Goal: Transaction & Acquisition: Purchase product/service

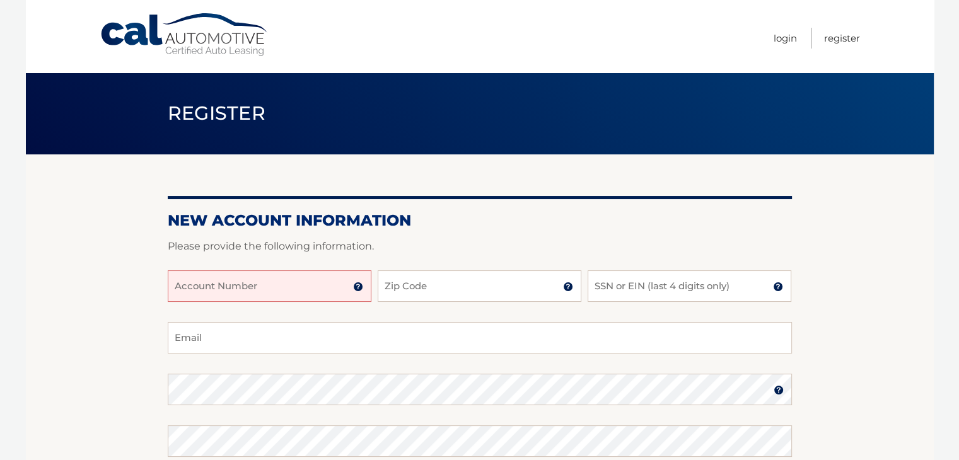
click at [296, 295] on input "Account Number" at bounding box center [270, 286] width 204 height 32
type input "44456004668"
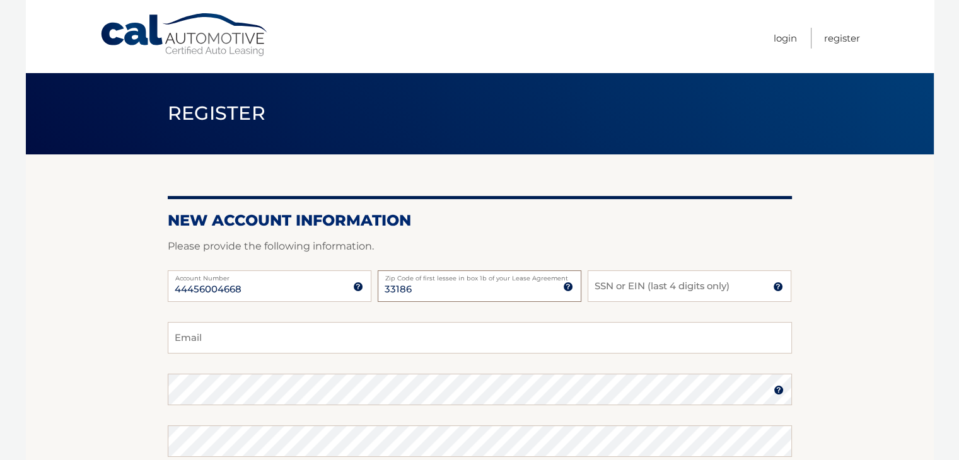
type input "33186"
type input "3"
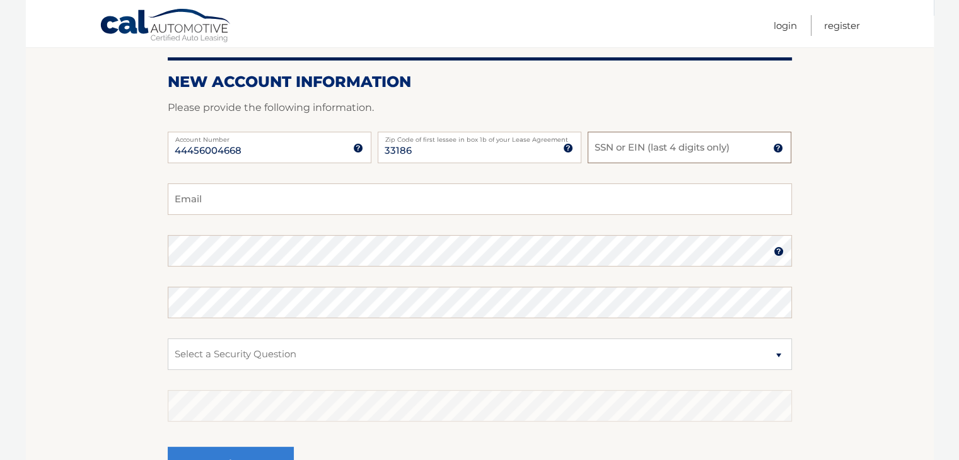
scroll to position [137, 0]
click at [275, 357] on select "Select a Security Question What was the name of your elementary school? What is…" at bounding box center [480, 356] width 624 height 32
click at [277, 363] on select "Select a Security Question What was the name of your elementary school? What is…" at bounding box center [480, 356] width 624 height 32
click at [771, 154] on input "SSN or EIN (last 4 digits only)" at bounding box center [689, 149] width 204 height 32
click at [774, 150] on img at bounding box center [778, 149] width 10 height 10
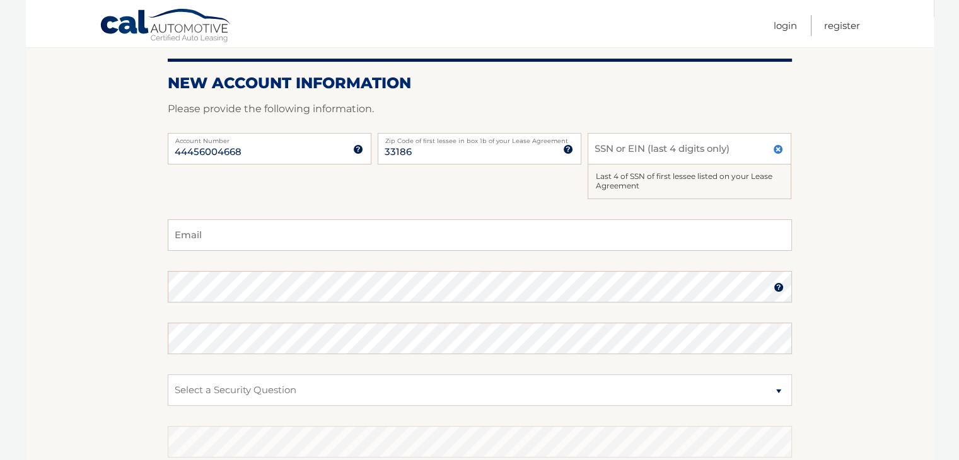
click at [774, 150] on img at bounding box center [778, 149] width 10 height 10
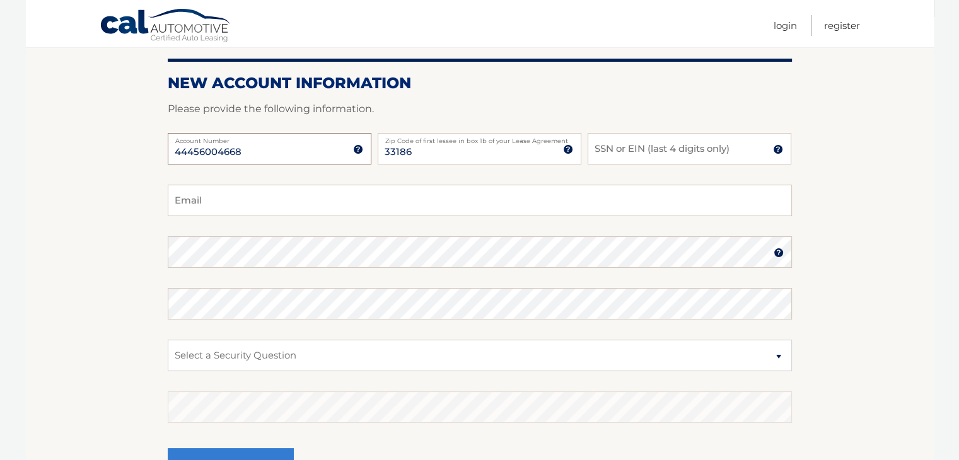
click at [355, 154] on input "44456004668" at bounding box center [270, 149] width 204 height 32
click at [361, 149] on img at bounding box center [358, 149] width 10 height 10
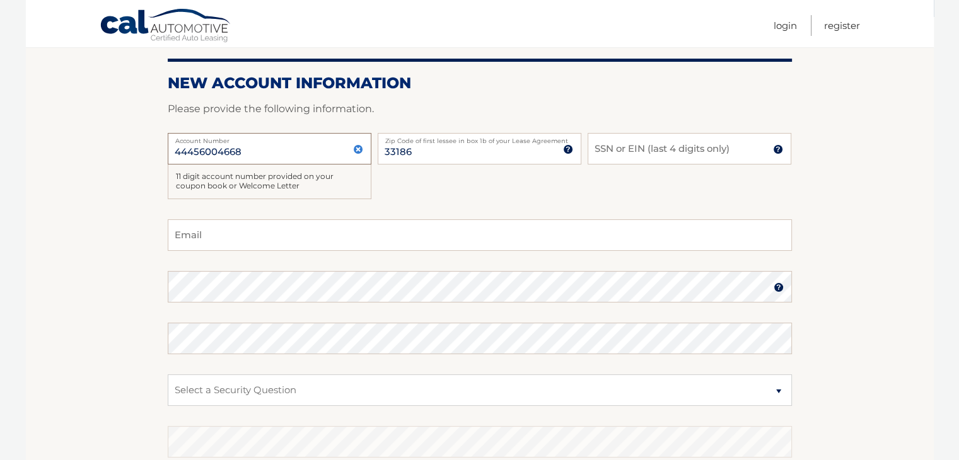
click at [362, 154] on input "44456004668" at bounding box center [270, 149] width 204 height 32
click at [359, 149] on img at bounding box center [358, 149] width 10 height 10
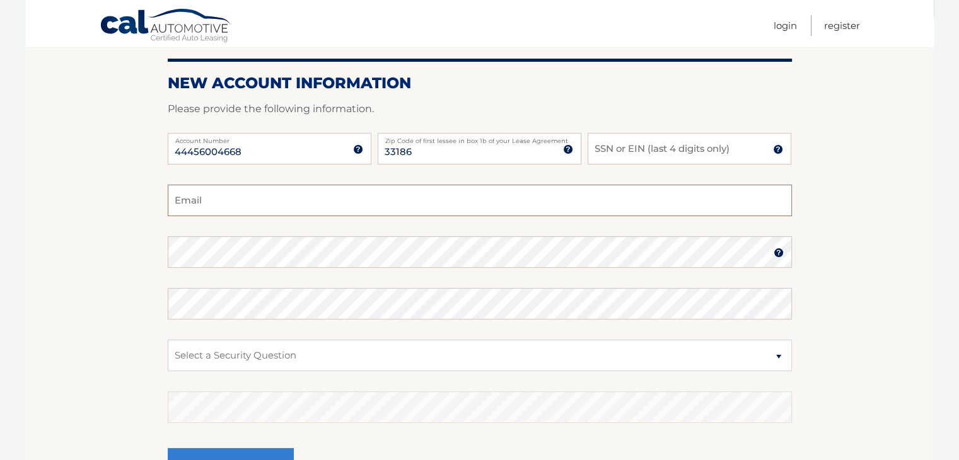
click at [320, 207] on input "Email" at bounding box center [480, 201] width 624 height 32
click at [608, 147] on input "SSN or EIN (last 4 digits only)" at bounding box center [689, 149] width 204 height 32
type input "3218"
click at [425, 205] on input "Email" at bounding box center [480, 201] width 624 height 32
type input "p"
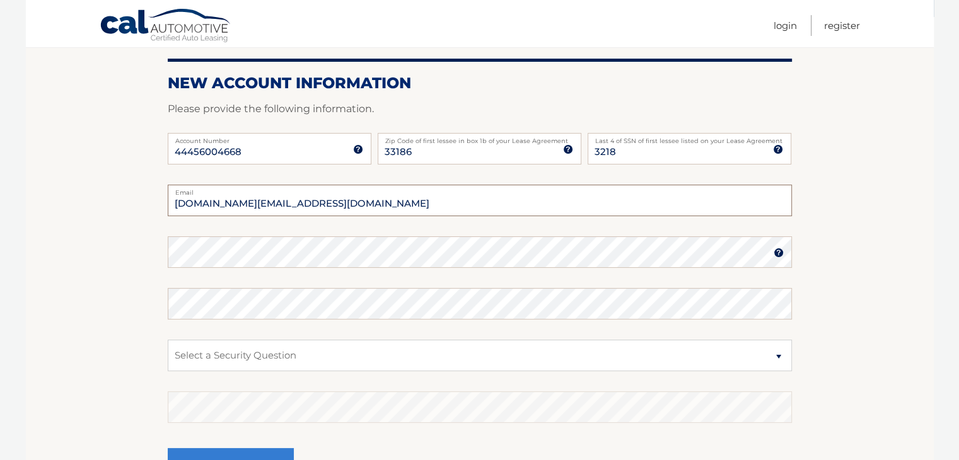
type input "cantuarias.lc@gmail.com"
click at [284, 354] on select "Select a Security Question What was the name of your elementary school? What is…" at bounding box center [480, 356] width 624 height 32
select select "1"
click at [168, 340] on select "Select a Security Question What was the name of your elementary school? What is…" at bounding box center [480, 356] width 624 height 32
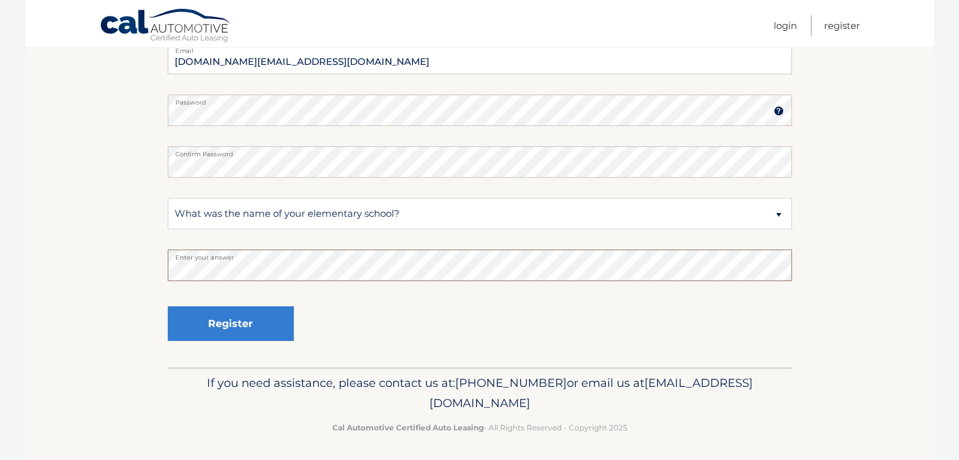
scroll to position [280, 0]
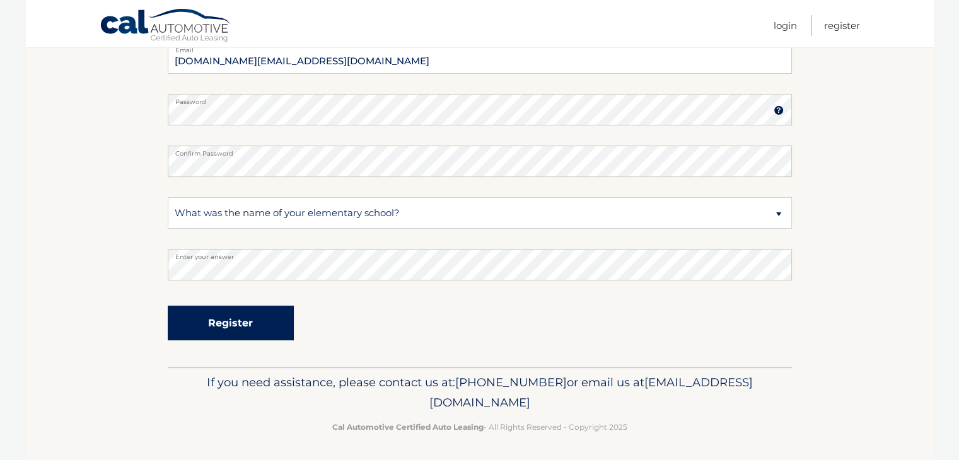
click at [246, 328] on button "Register" at bounding box center [231, 323] width 126 height 35
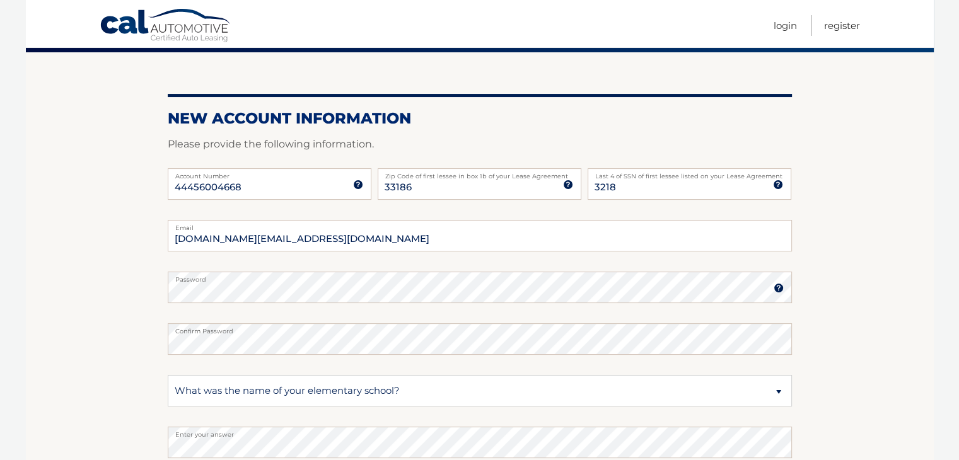
scroll to position [98, 0]
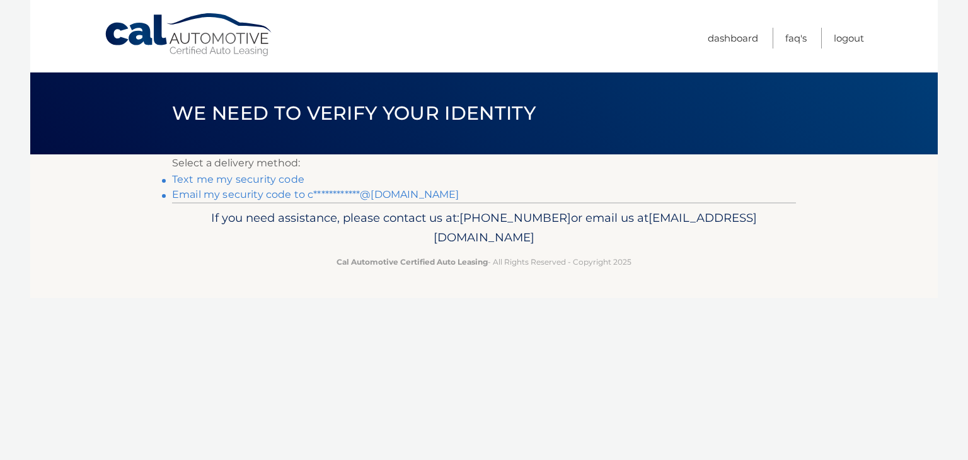
click at [362, 196] on link "**********" at bounding box center [315, 194] width 287 height 12
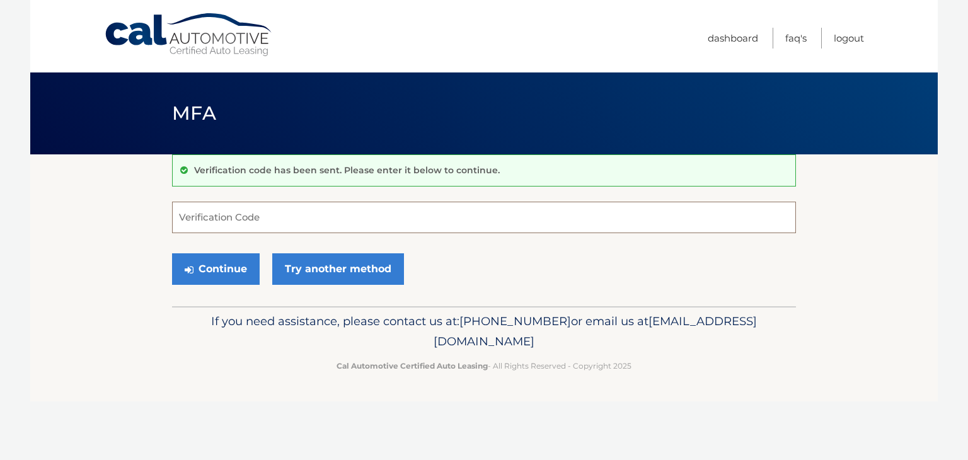
click at [582, 222] on input "Verification Code" at bounding box center [484, 218] width 624 height 32
type input "812783"
click at [224, 269] on button "Continue" at bounding box center [216, 269] width 88 height 32
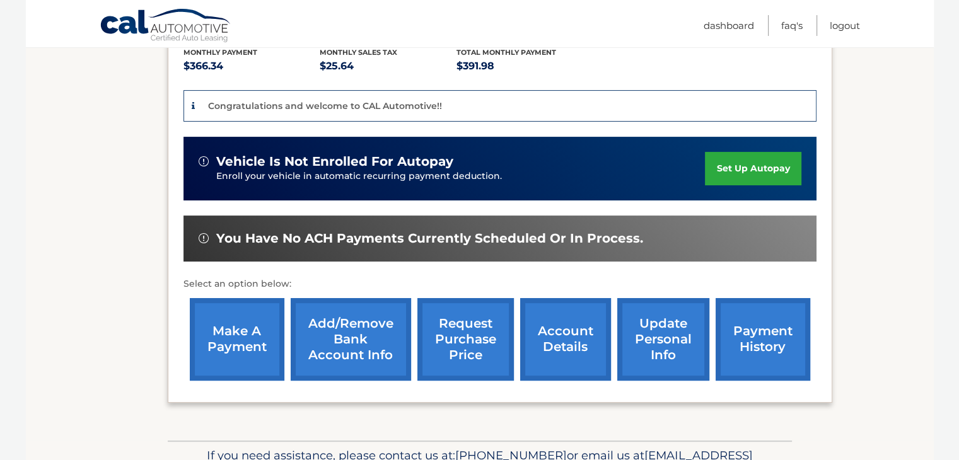
scroll to position [284, 0]
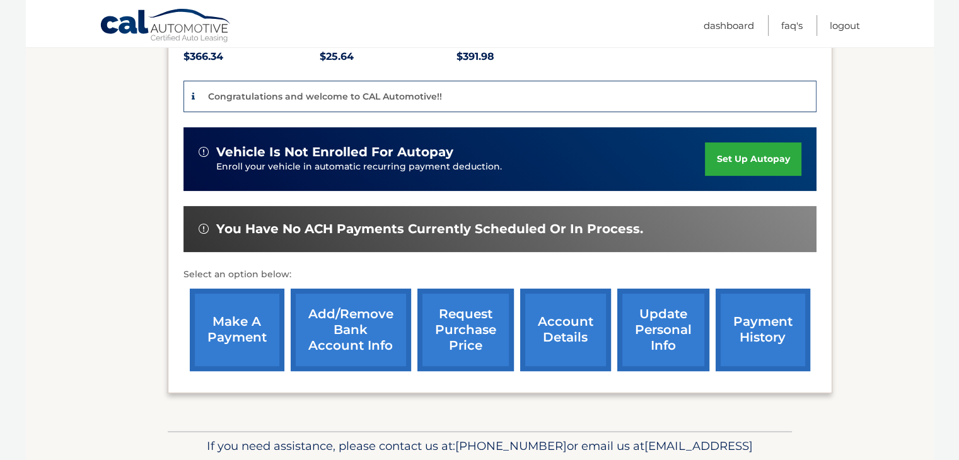
click at [258, 302] on link "make a payment" at bounding box center [237, 330] width 95 height 83
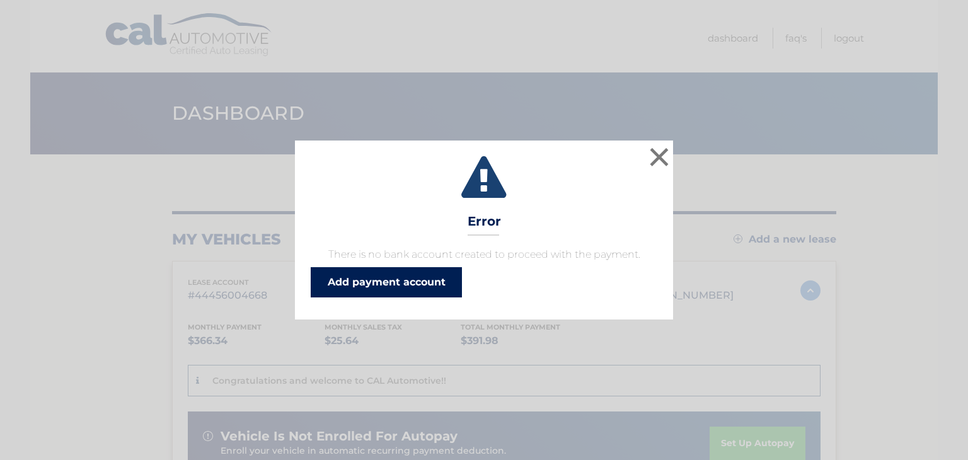
click at [376, 287] on link "Add payment account" at bounding box center [386, 282] width 151 height 30
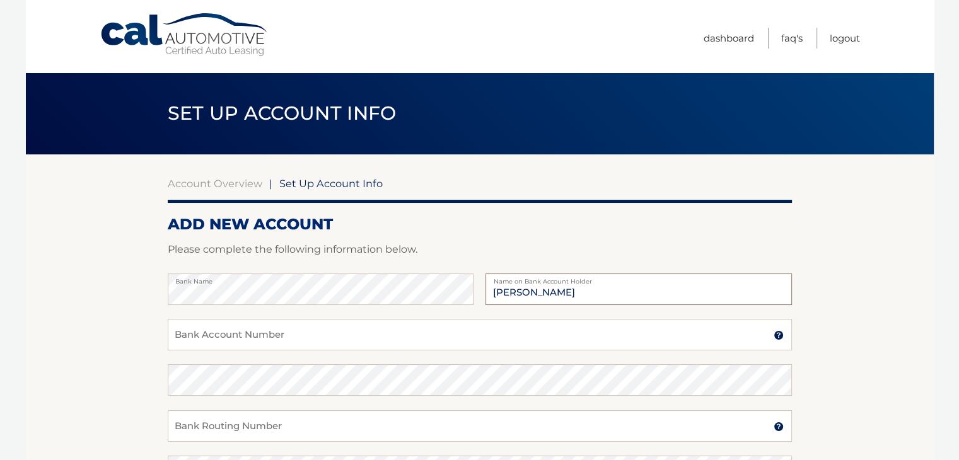
type input "[PERSON_NAME]"
click at [259, 332] on input "Bank Account Number" at bounding box center [480, 335] width 624 height 32
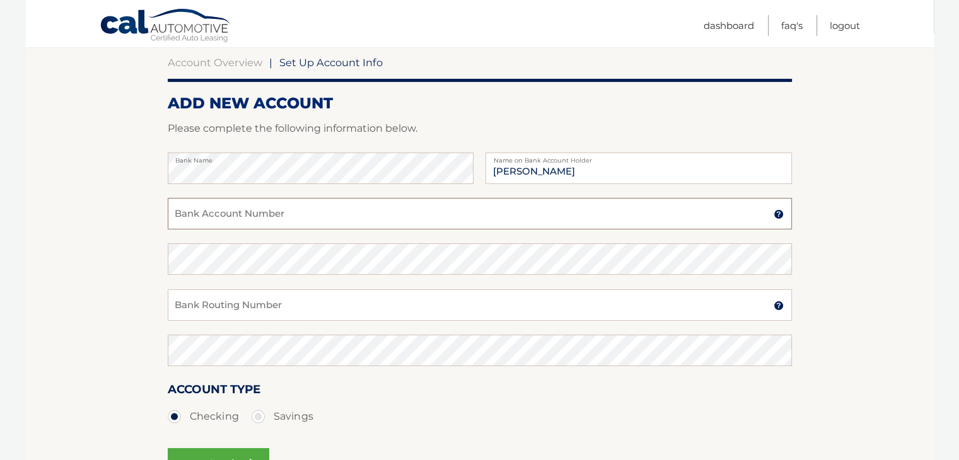
scroll to position [118, 0]
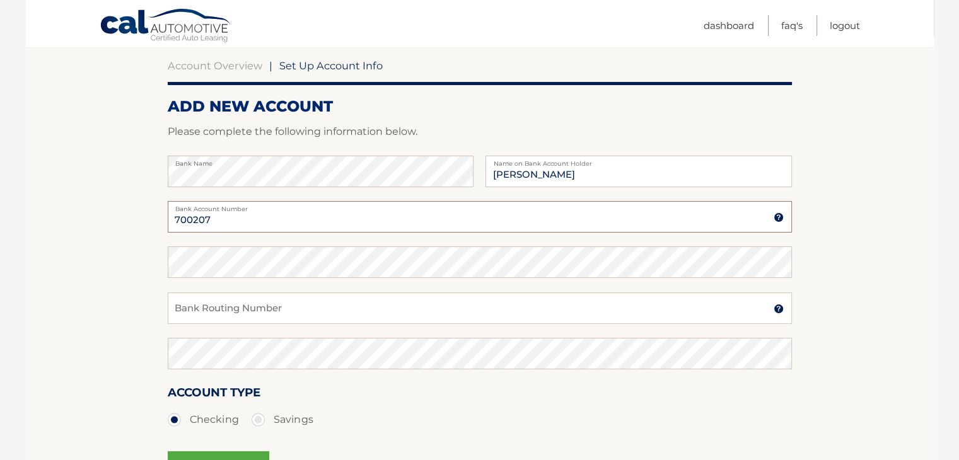
type input "700207"
click at [168, 451] on button "save & submit" at bounding box center [218, 467] width 101 height 32
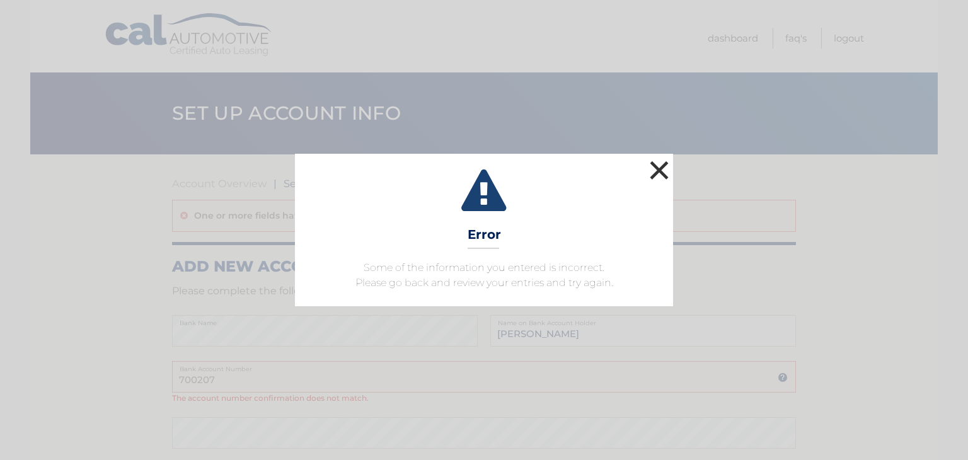
click at [662, 170] on button "×" at bounding box center [659, 170] width 25 height 25
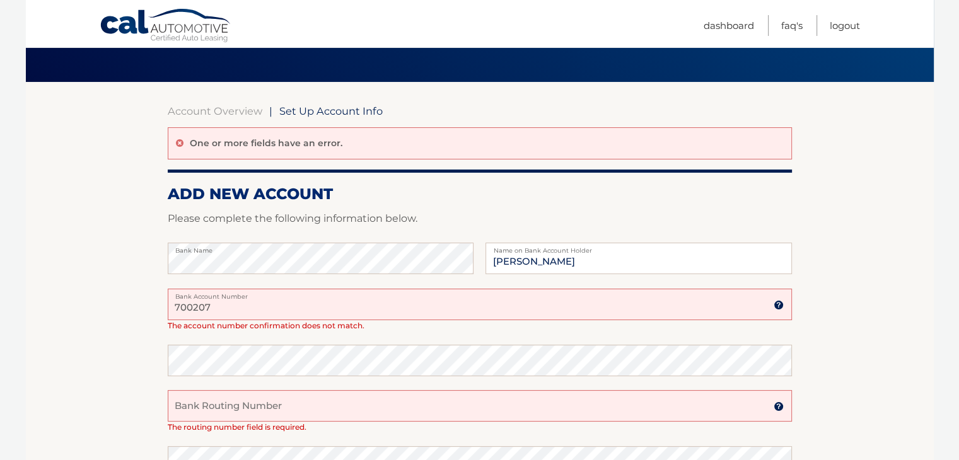
scroll to position [76, 0]
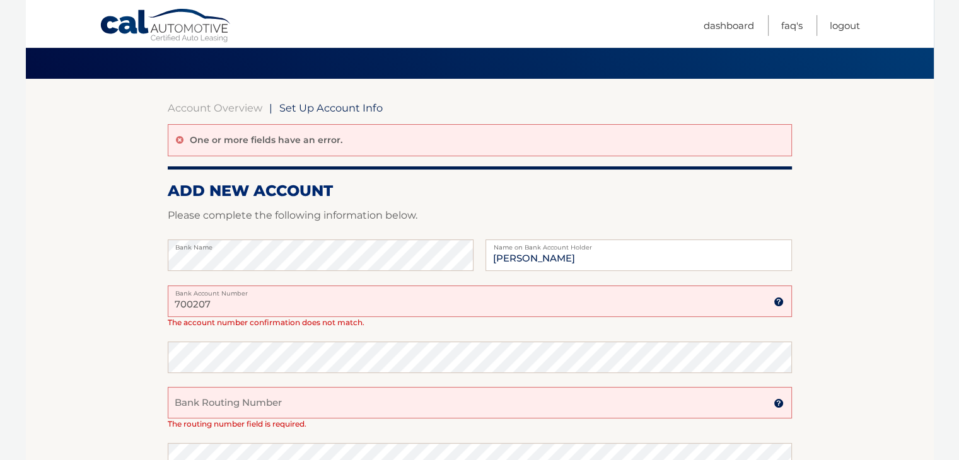
click at [285, 292] on label "Bank Account Number" at bounding box center [480, 291] width 624 height 10
click at [285, 292] on input "700207" at bounding box center [480, 302] width 624 height 32
click at [247, 307] on input "700207" at bounding box center [480, 302] width 624 height 32
type input "700207353"
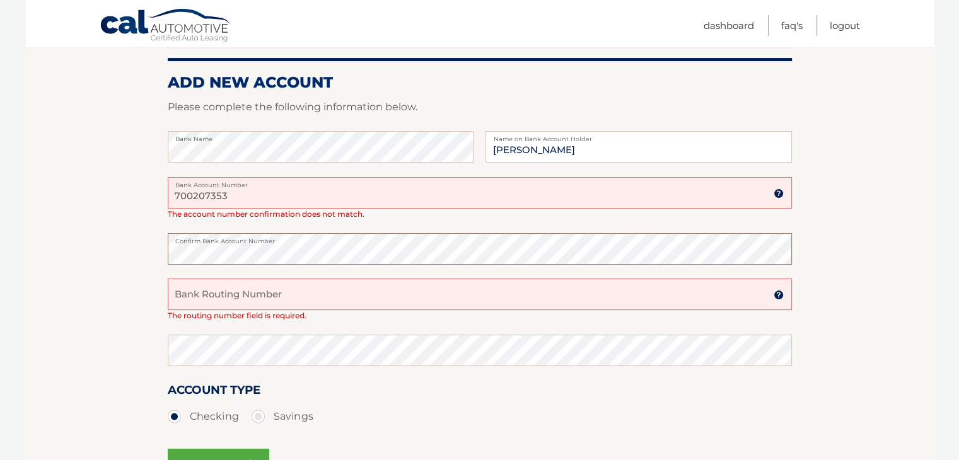
scroll to position [198, 0]
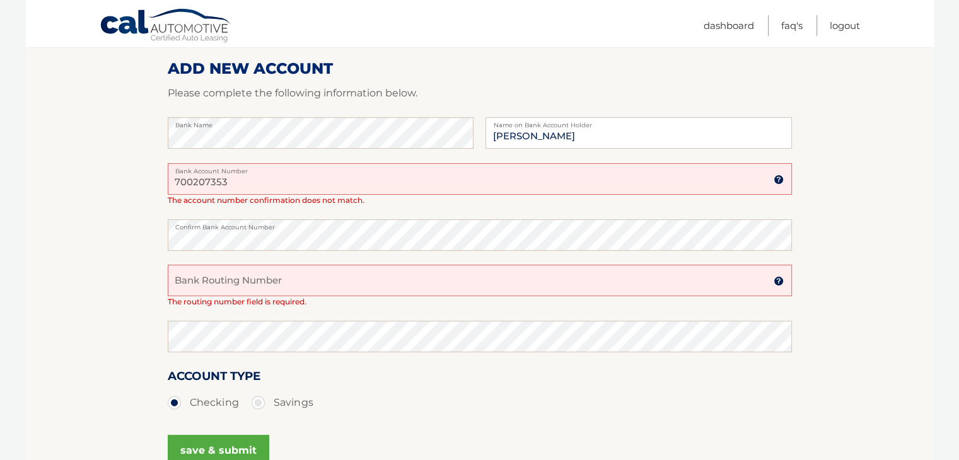
click at [218, 278] on input "Bank Routing Number" at bounding box center [480, 281] width 624 height 32
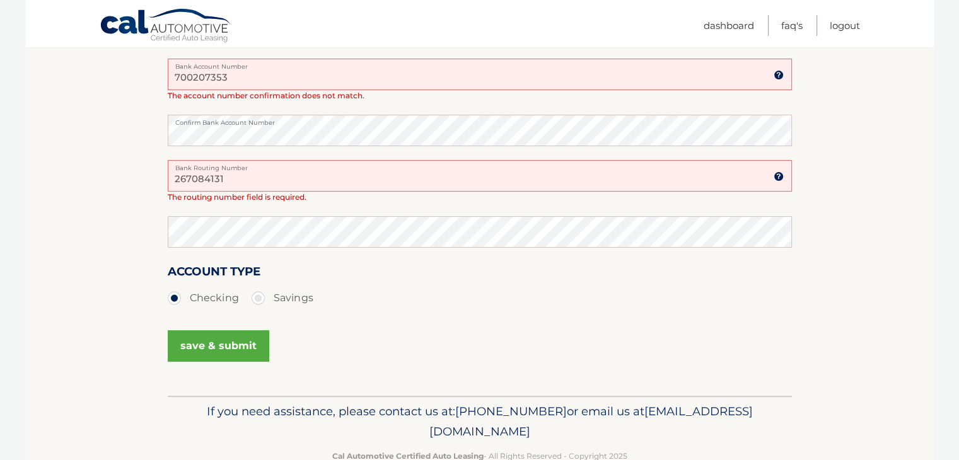
scroll to position [304, 0]
type input "267084131"
click at [214, 342] on button "save & submit" at bounding box center [218, 345] width 101 height 32
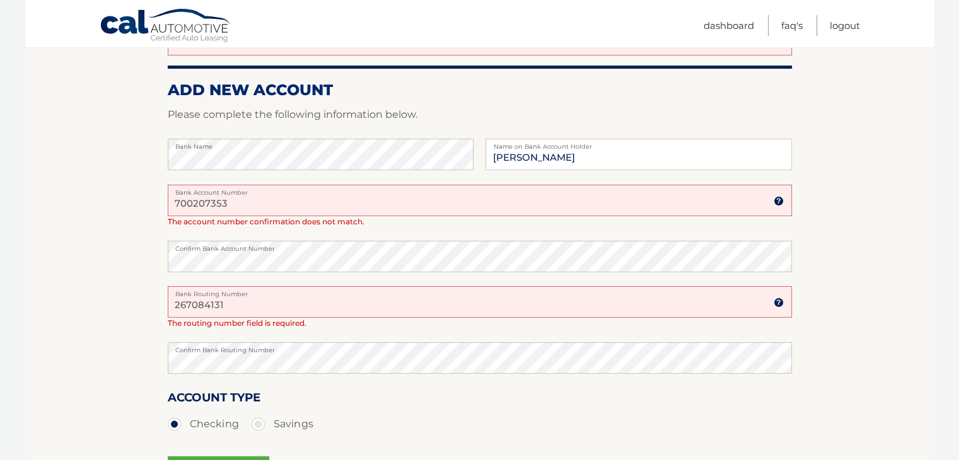
scroll to position [179, 0]
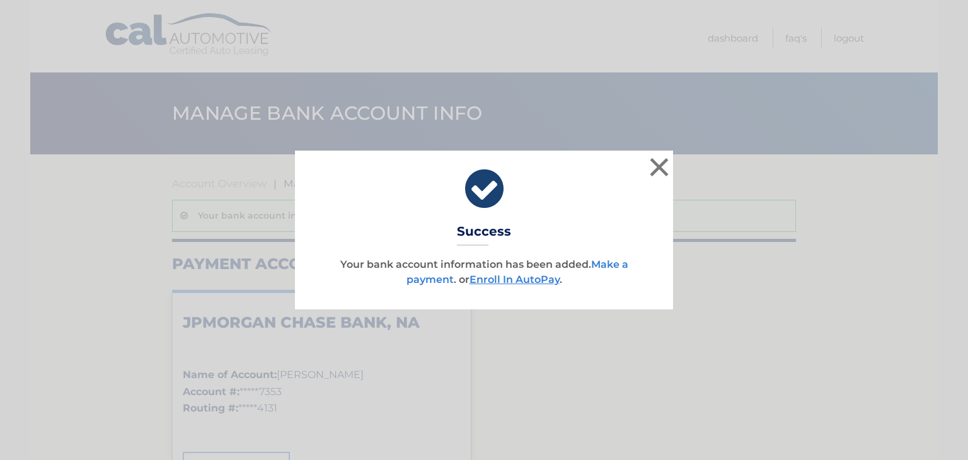
click at [421, 280] on link "Make a payment" at bounding box center [518, 271] width 222 height 27
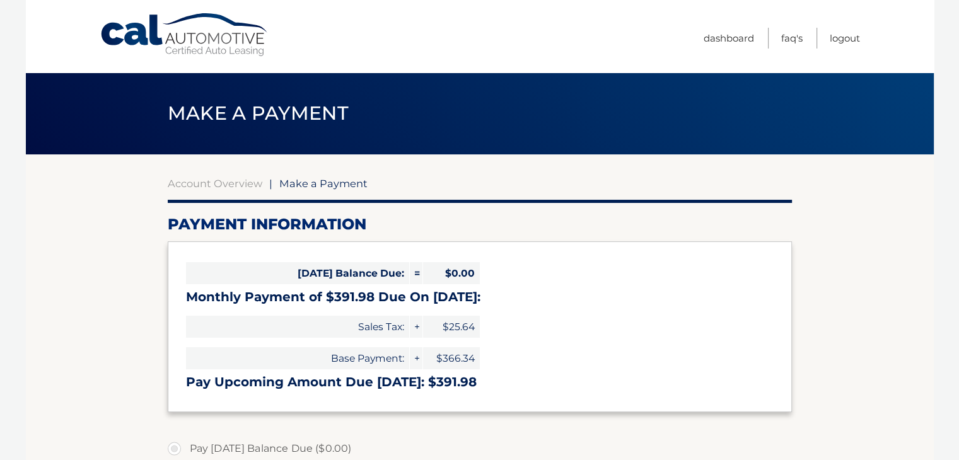
select select "MDU0YjIwZWQtZTRmZS00YmNjLTk3MjctNzkxMmVjZDQ5MDE3"
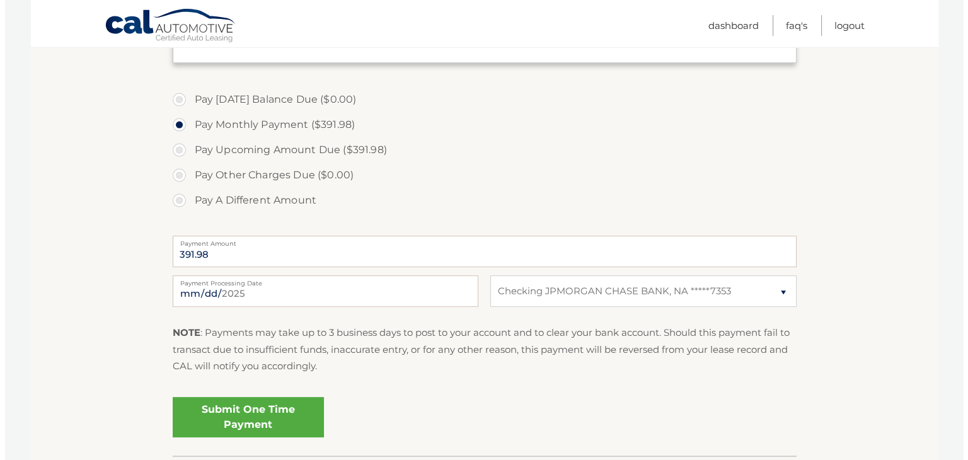
scroll to position [367, 0]
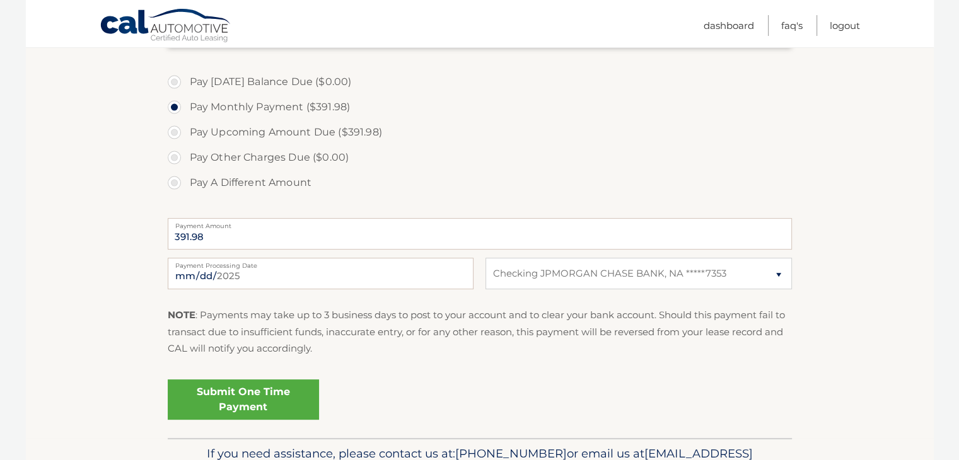
click at [269, 399] on link "Submit One Time Payment" at bounding box center [243, 399] width 151 height 40
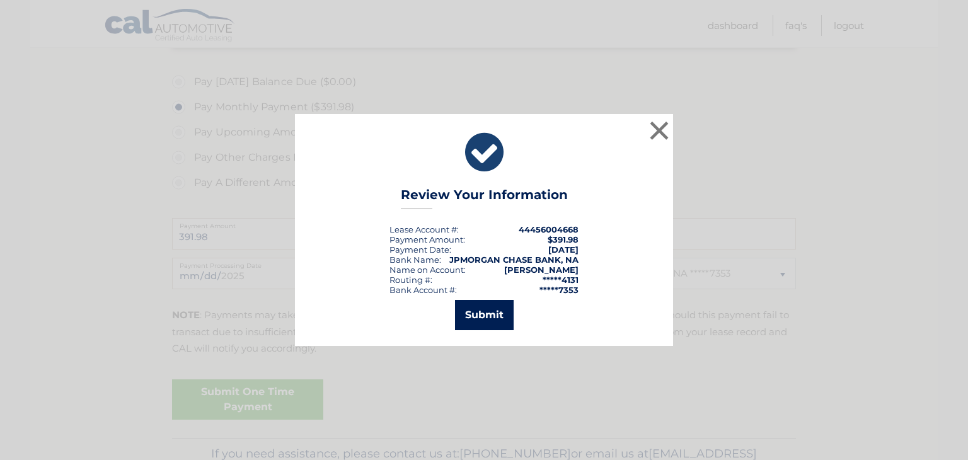
click at [467, 310] on button "Submit" at bounding box center [484, 315] width 59 height 30
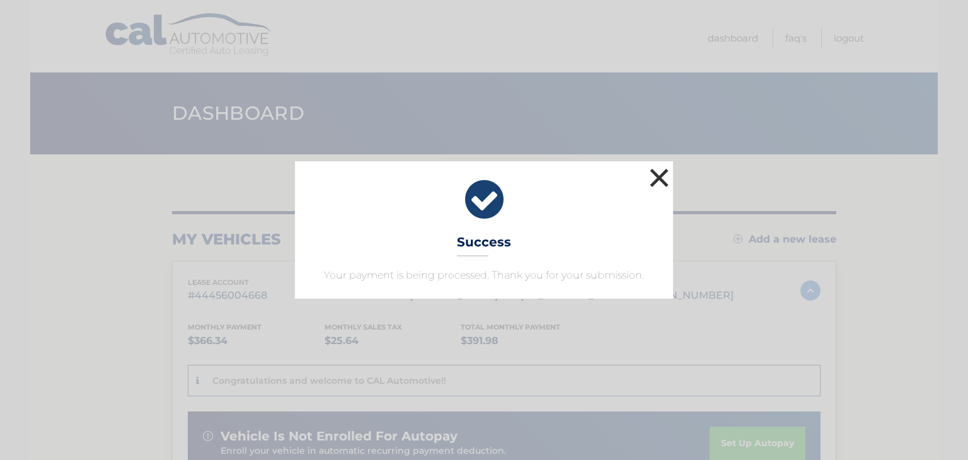
click at [659, 177] on button "×" at bounding box center [659, 177] width 25 height 25
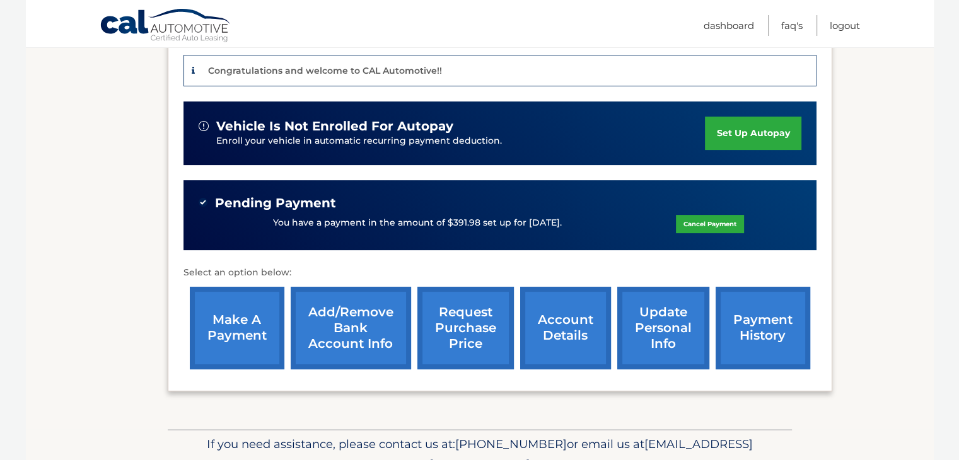
scroll to position [312, 0]
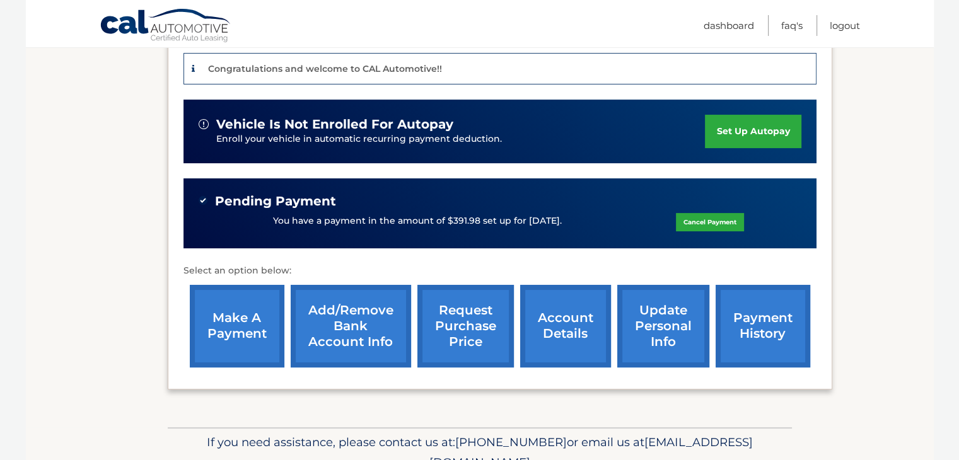
click at [759, 349] on link "payment history" at bounding box center [762, 326] width 95 height 83
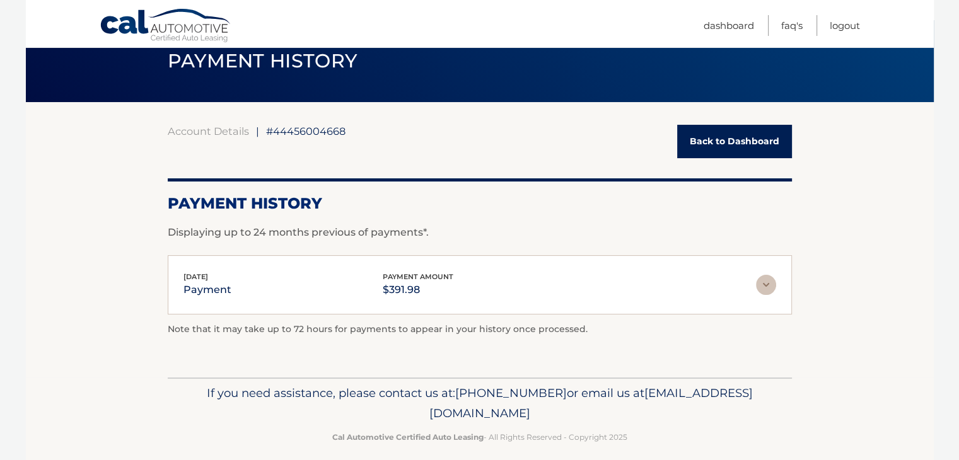
scroll to position [50, 0]
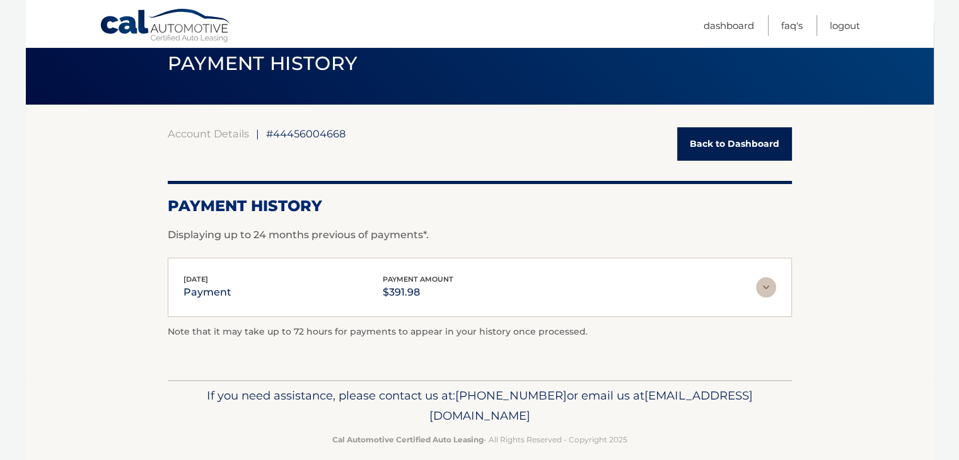
click at [763, 289] on img at bounding box center [766, 287] width 20 height 20
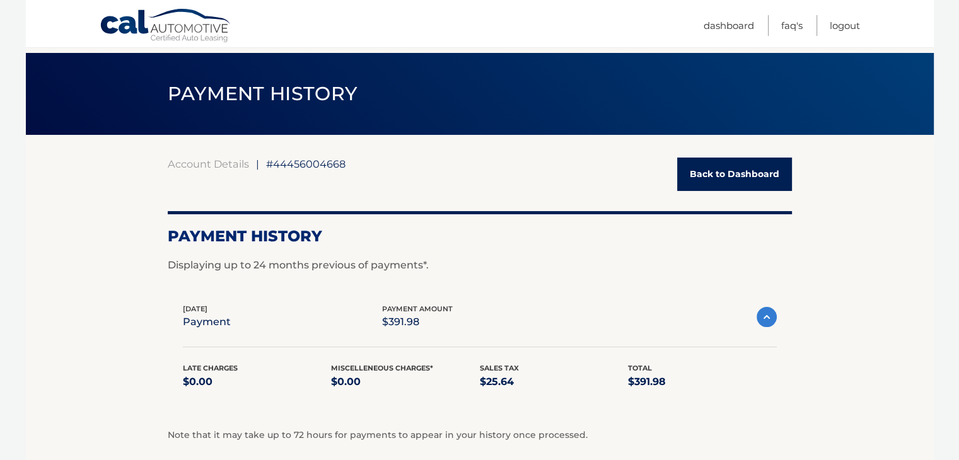
scroll to position [0, 0]
